Goal: Navigation & Orientation: Find specific page/section

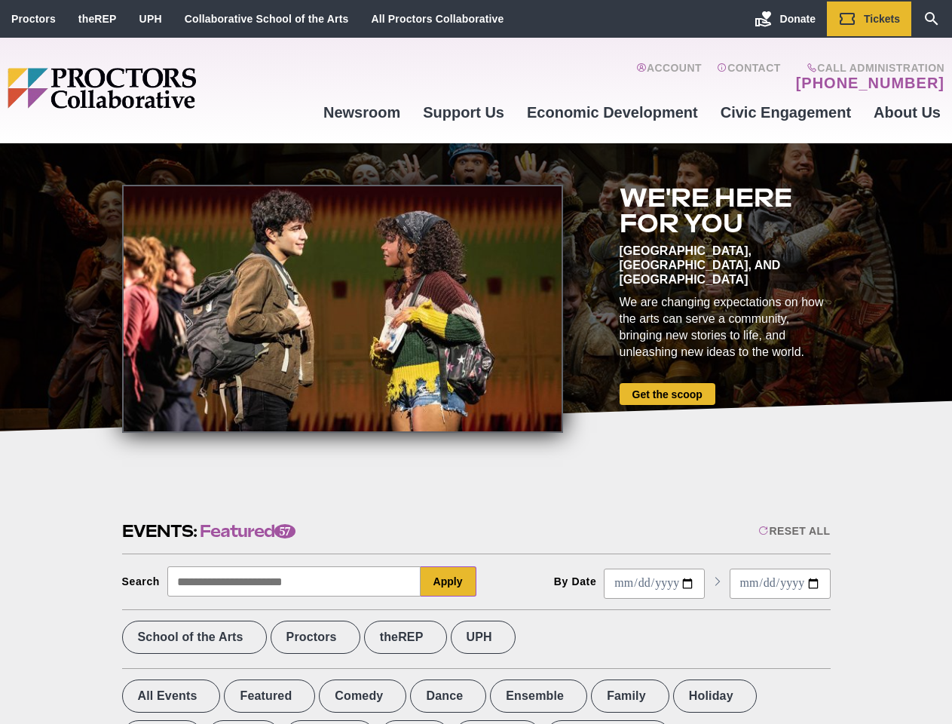
click at [476, 362] on div at bounding box center [342, 309] width 441 height 248
click at [793, 531] on div "Reset All" at bounding box center [795, 531] width 72 height 12
click at [449, 581] on button "Apply" at bounding box center [449, 581] width 56 height 30
